Goal: Information Seeking & Learning: Learn about a topic

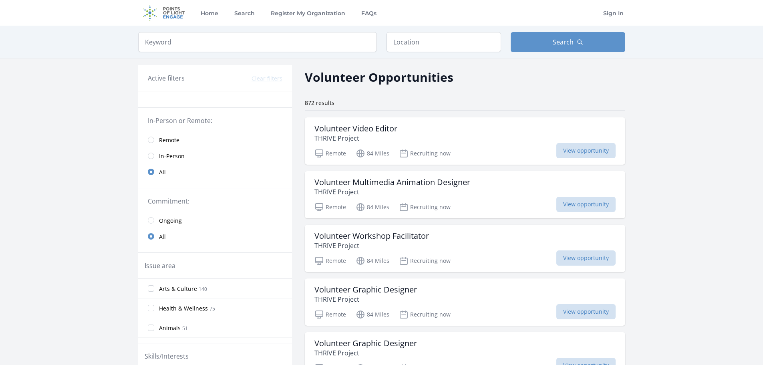
click at [173, 142] on span "Remote" at bounding box center [169, 140] width 20 height 8
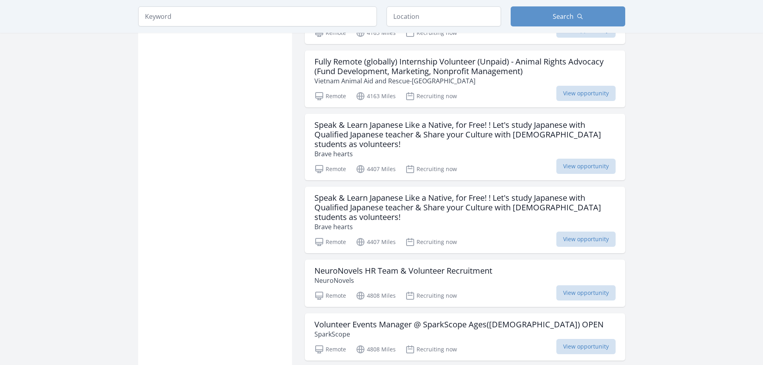
scroll to position [681, 0]
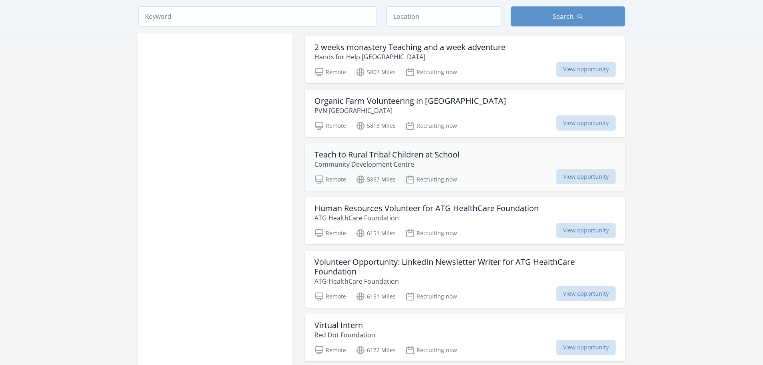
scroll to position [1932, 0]
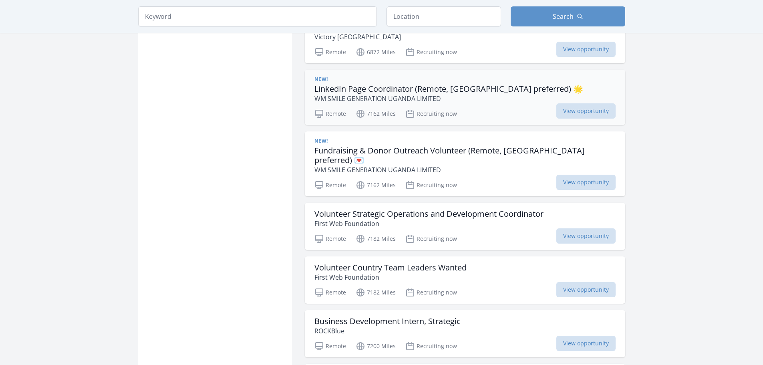
scroll to position [2933, 0]
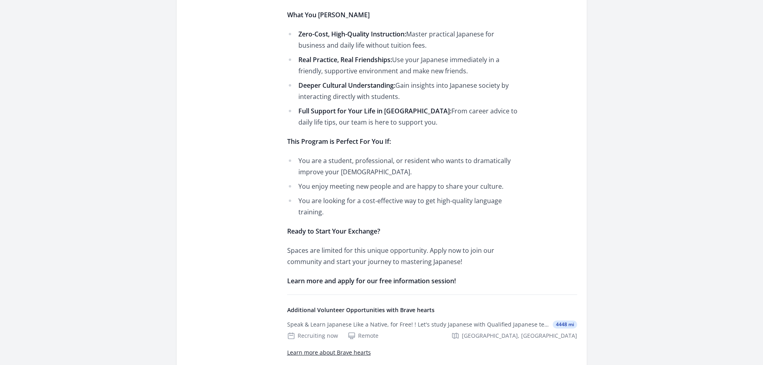
scroll to position [561, 0]
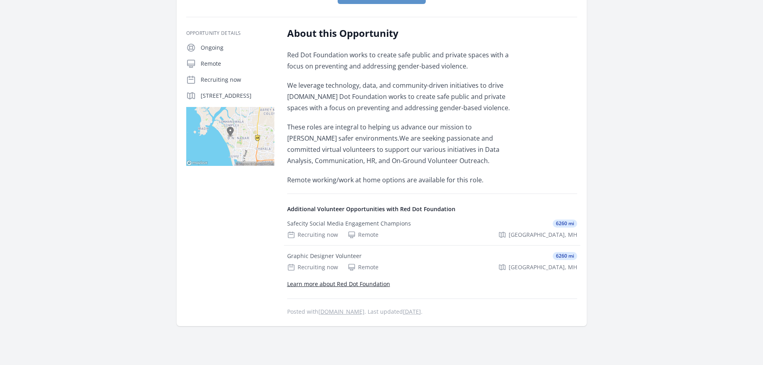
scroll to position [80, 0]
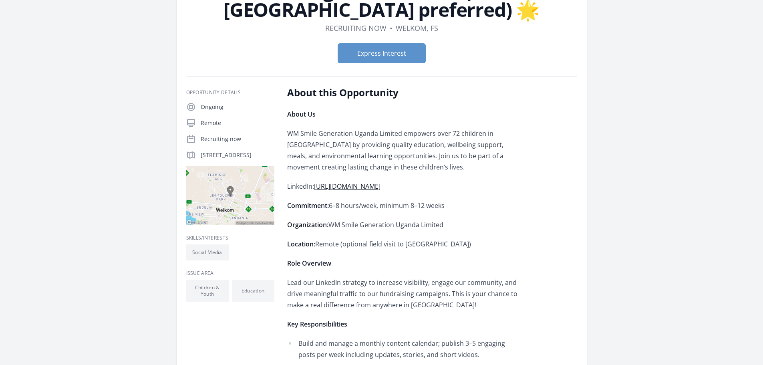
scroll to position [120, 0]
